Goal: Find specific page/section: Locate a particular part of the current website

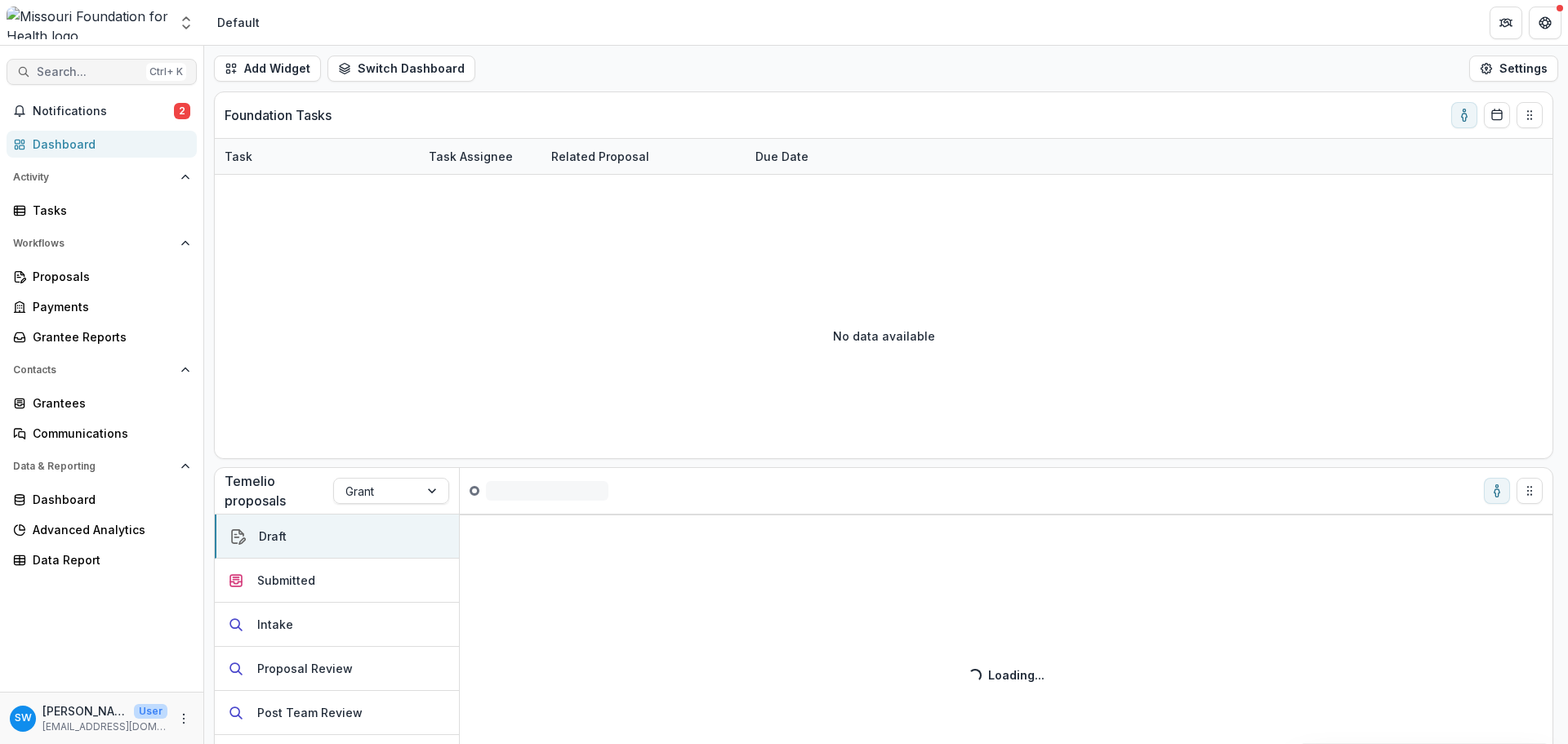
click at [52, 65] on span "Search..." at bounding box center [88, 71] width 103 height 14
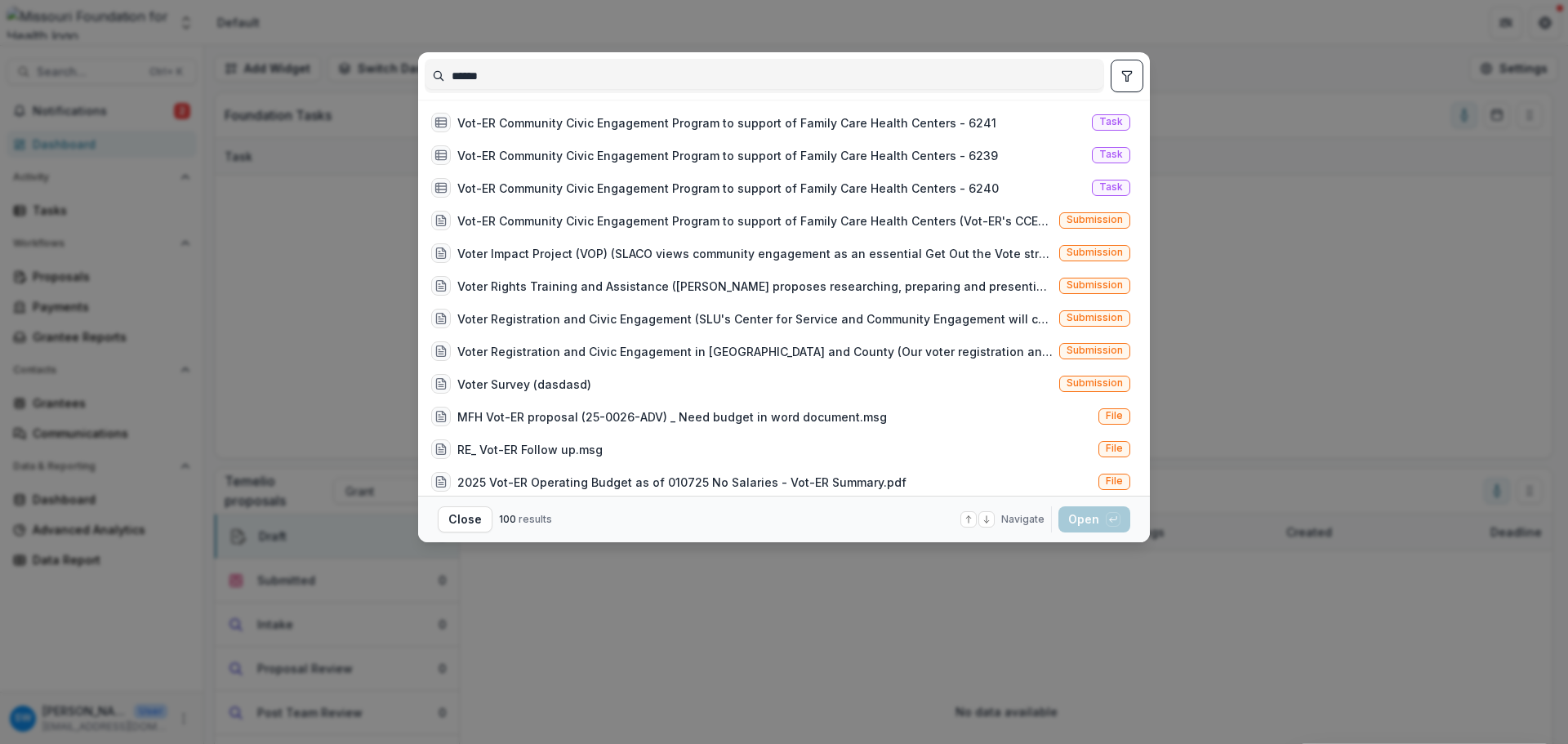
type input "******"
click at [991, 518] on icon at bounding box center [987, 519] width 10 height 10
click at [990, 212] on div "Vot-ER Community Civic Engagement Program to support of Family Care Health Cent…" at bounding box center [754, 220] width 595 height 17
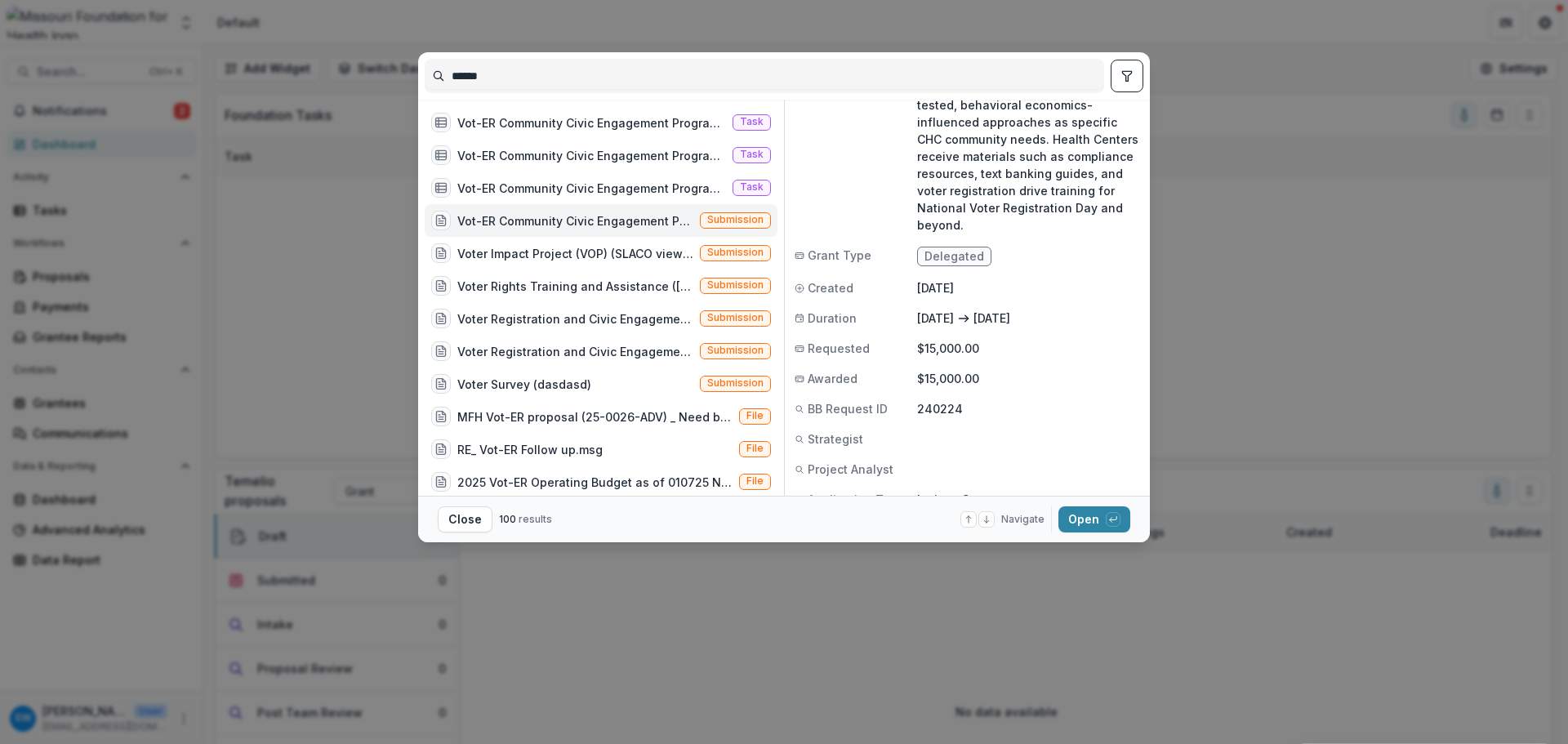
scroll to position [274, 0]
click at [1089, 521] on button "Open with enter key" at bounding box center [1094, 519] width 72 height 27
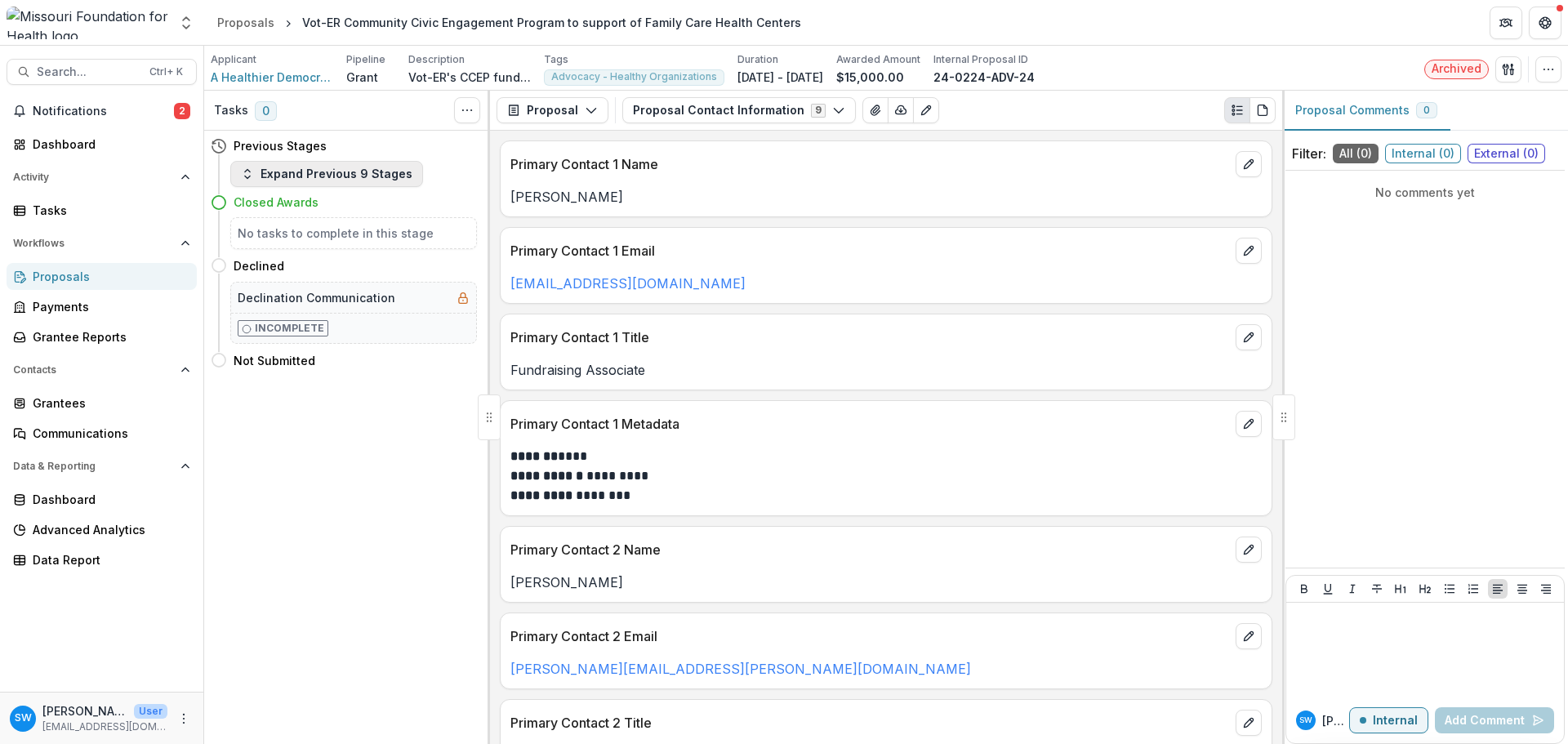
click at [296, 165] on button "Expand Previous 9 Stages" at bounding box center [326, 174] width 193 height 27
